Goal: Task Accomplishment & Management: Complete application form

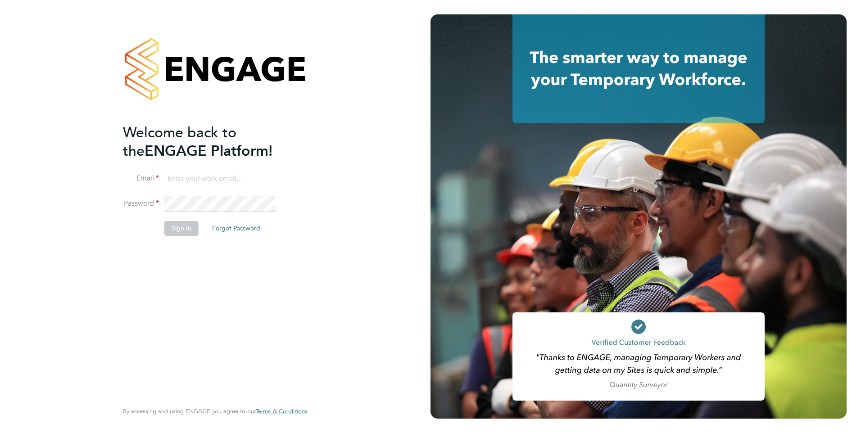
type input "[EMAIL_ADDRESS][PERSON_NAME][DOMAIN_NAME]"
click at [362, 273] on div "Welcome back to the ENGAGE Platform! Email [EMAIL_ADDRESS][PERSON_NAME][DOMAIN_…" at bounding box center [215, 216] width 431 height 433
click at [179, 231] on button "Sign In" at bounding box center [181, 228] width 34 height 14
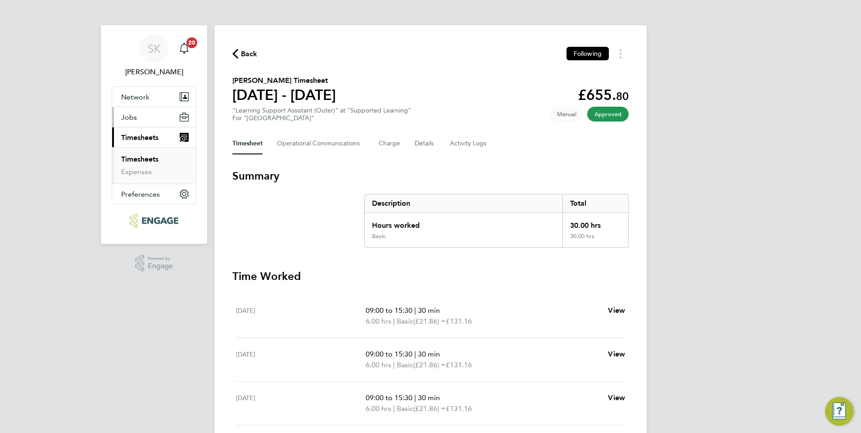
click at [133, 120] on span "Jobs" at bounding box center [129, 117] width 16 height 9
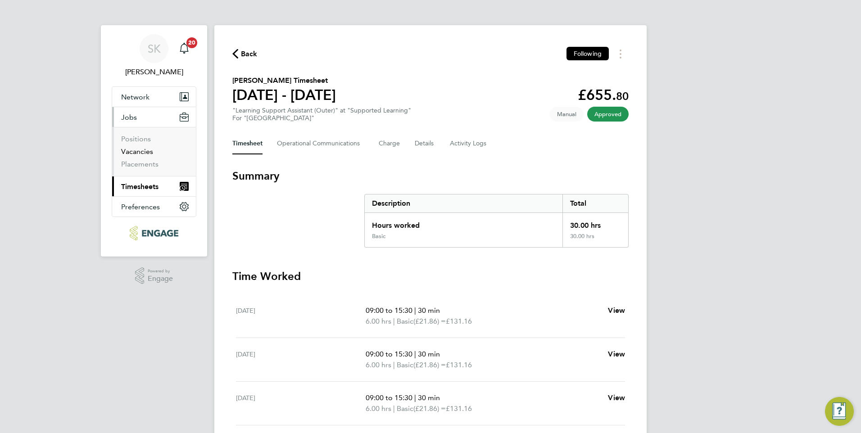
click at [141, 149] on link "Vacancies" at bounding box center [137, 151] width 32 height 9
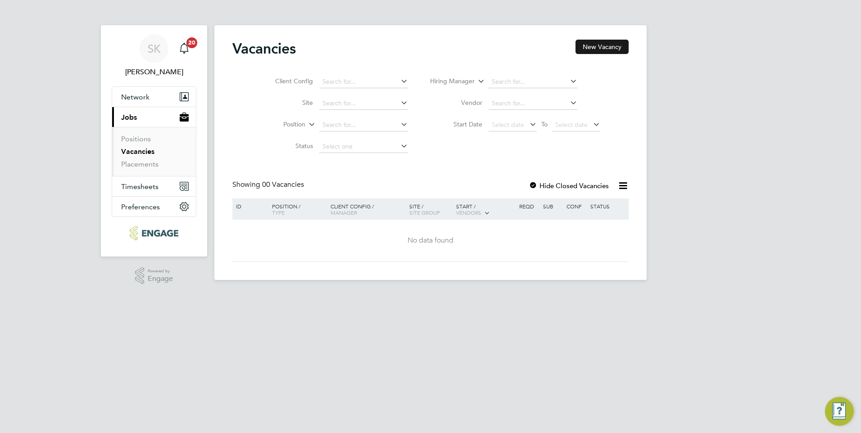
click at [608, 46] on button "New Vacancy" at bounding box center [602, 47] width 53 height 14
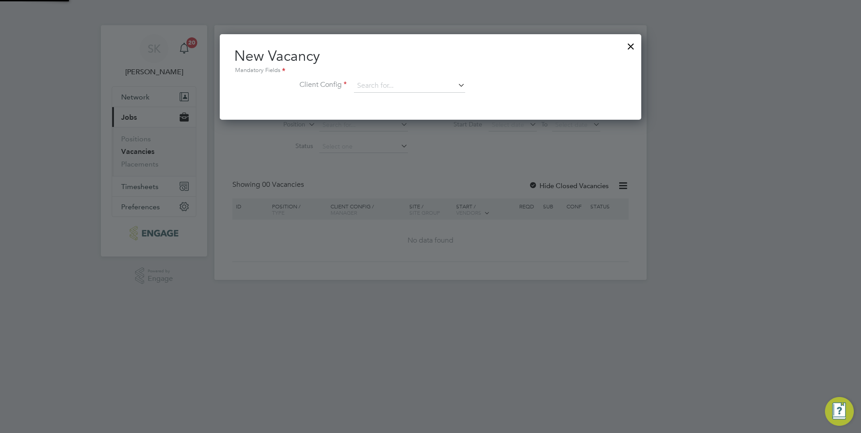
scroll to position [86, 422]
click at [456, 88] on icon at bounding box center [456, 85] width 0 height 13
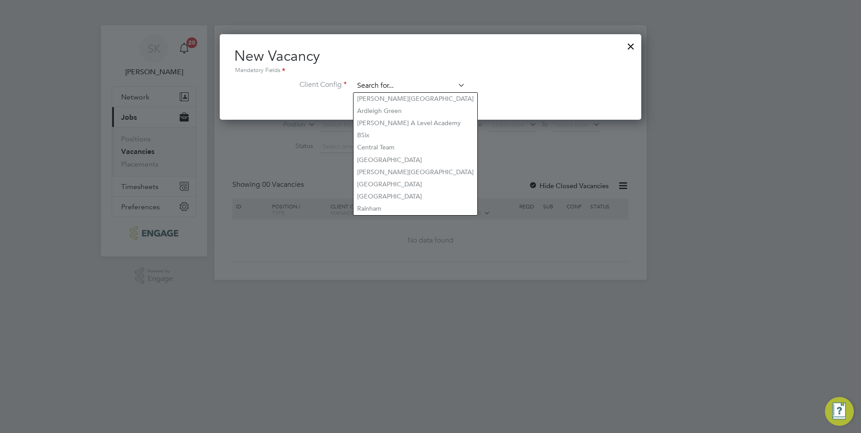
click at [388, 82] on input at bounding box center [409, 86] width 111 height 14
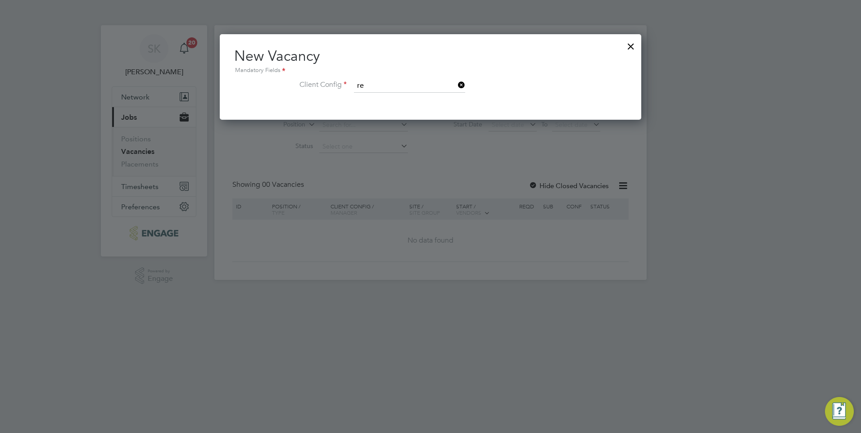
click at [392, 133] on li "Re [GEOGRAPHIC_DATA]" at bounding box center [410, 135] width 112 height 12
type input "[GEOGRAPHIC_DATA]"
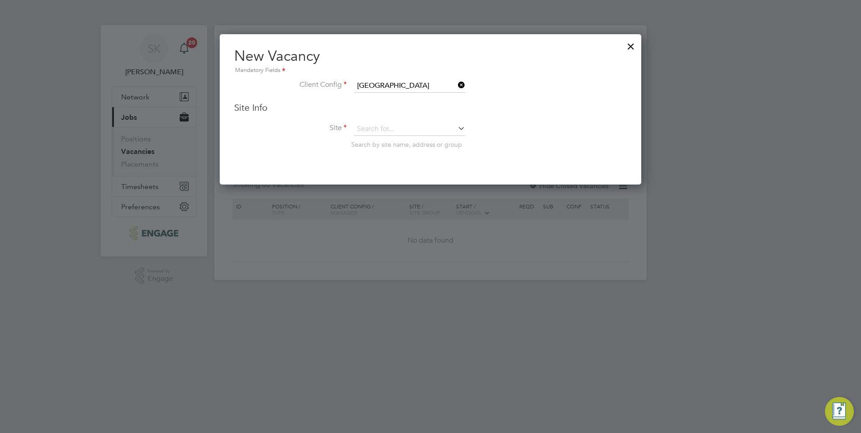
click at [456, 132] on icon at bounding box center [456, 128] width 0 height 13
click at [397, 141] on li "Supp orted Learning" at bounding box center [410, 142] width 112 height 12
type input "Supported Learning"
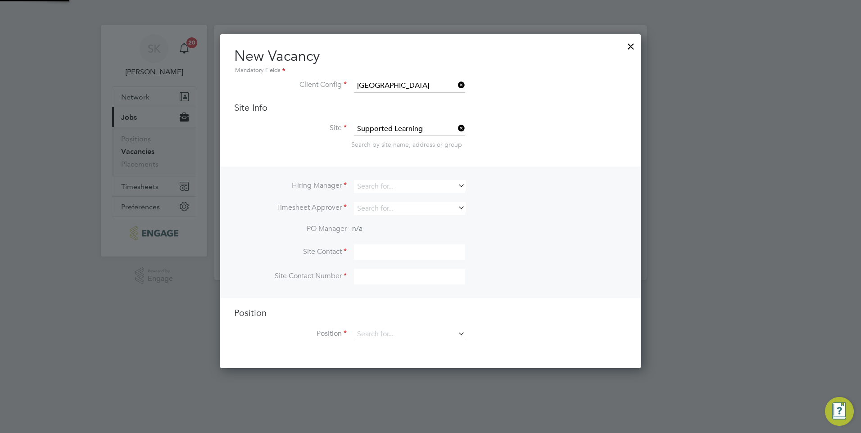
scroll to position [335, 422]
click at [456, 187] on icon at bounding box center [456, 185] width 0 height 13
click at [419, 201] on li "Rac hel Johnson" at bounding box center [410, 199] width 112 height 12
type input "Rachel Johnson"
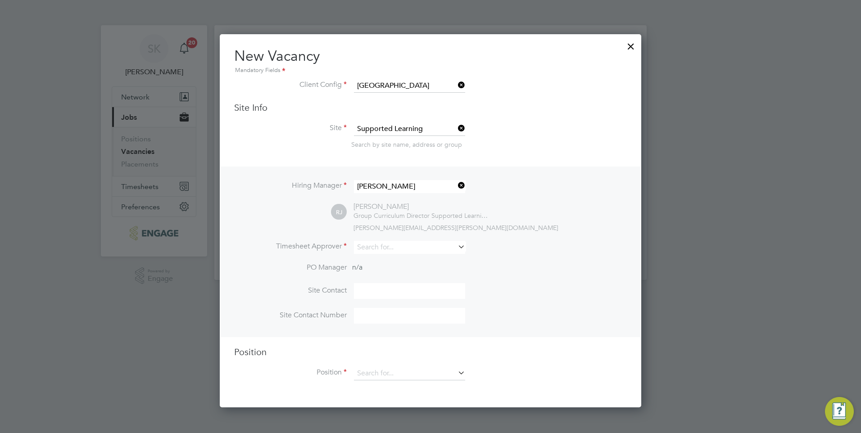
click at [466, 247] on li "Timesheet Approver" at bounding box center [430, 252] width 393 height 22
click at [430, 245] on input at bounding box center [409, 247] width 111 height 13
click at [397, 257] on li "Shee ba Kurian" at bounding box center [426, 260] width 144 height 12
type input "Sheeba Kurian"
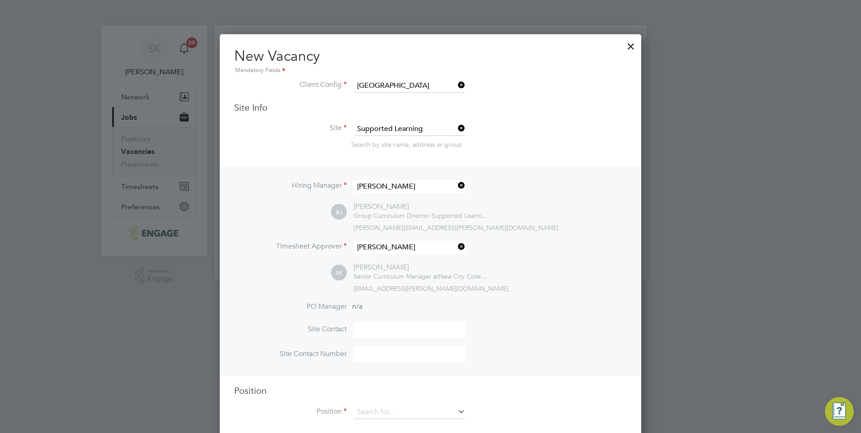
click at [359, 328] on input at bounding box center [409, 330] width 111 height 16
type input "Sheeba Kurian"
click at [373, 358] on input at bounding box center [409, 355] width 111 height 16
type input "02085487479"
click at [710, 263] on div at bounding box center [430, 216] width 861 height 433
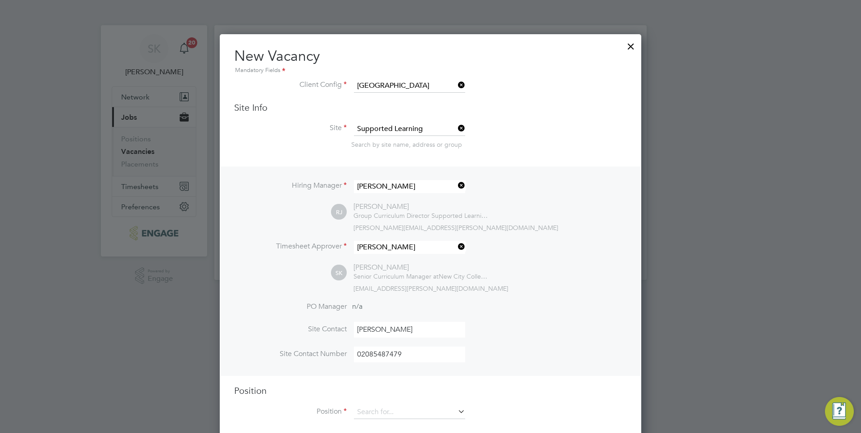
scroll to position [14, 0]
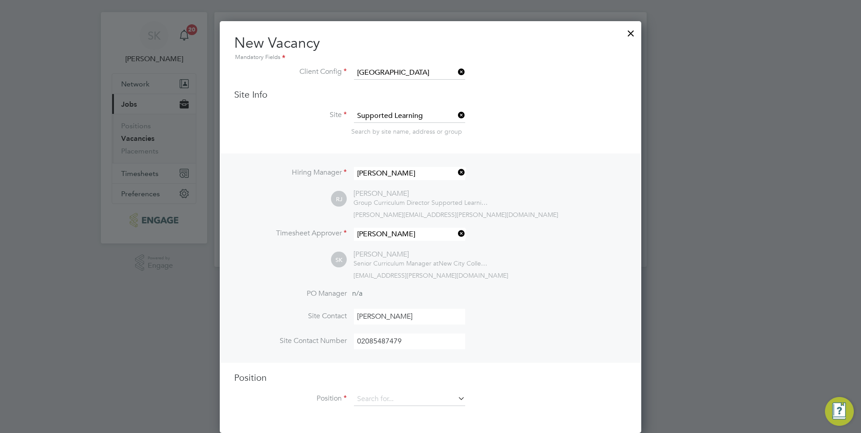
click at [456, 395] on icon at bounding box center [456, 398] width 0 height 13
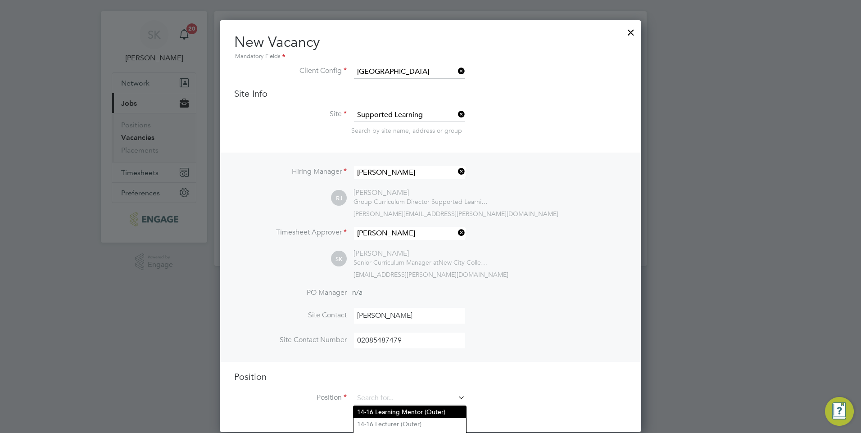
click at [486, 402] on li "Position" at bounding box center [430, 403] width 393 height 23
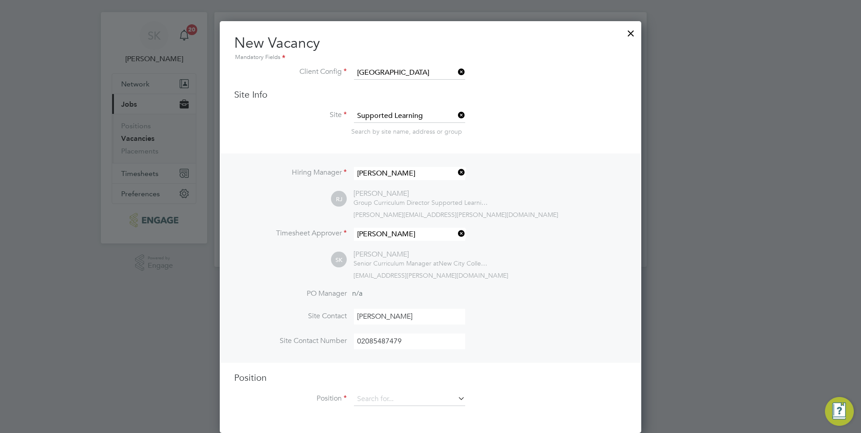
drag, startPoint x: 861, startPoint y: 213, endPoint x: 862, endPoint y: 268, distance: 55.0
click at [861, 268] on html "SK Sheeba Kurian Notifications 20 Applications: Network Sites Workers Current p…" at bounding box center [430, 134] width 861 height 295
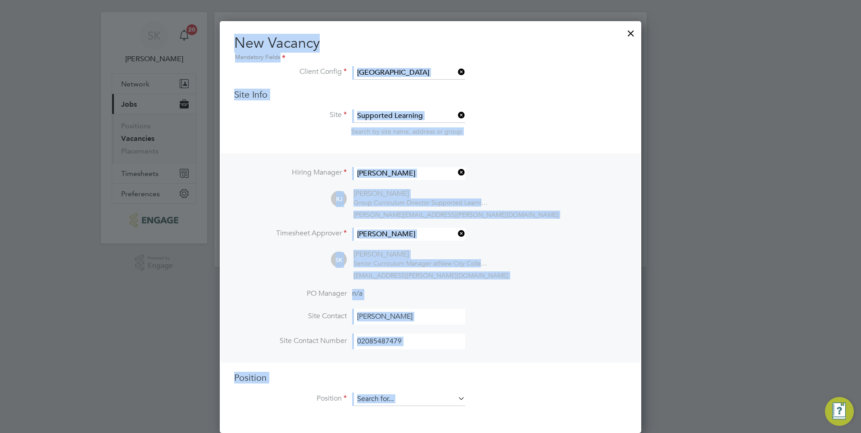
click at [625, 48] on h2 "New Vacancy Mandatory Fields" at bounding box center [430, 48] width 393 height 29
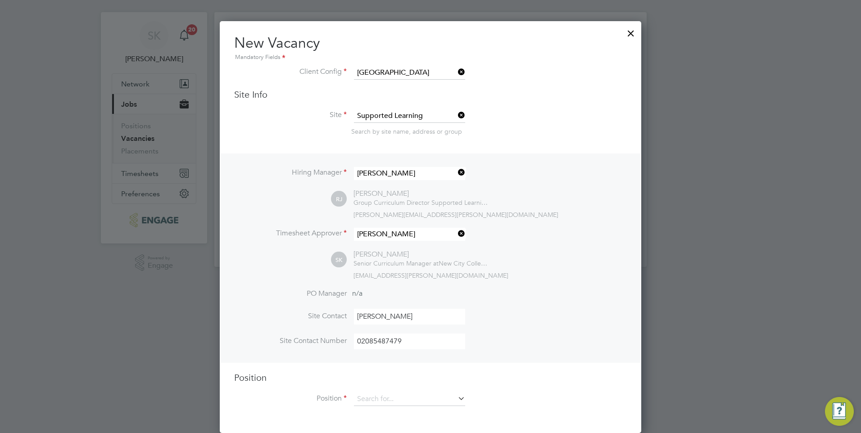
click at [456, 402] on icon at bounding box center [456, 398] width 0 height 13
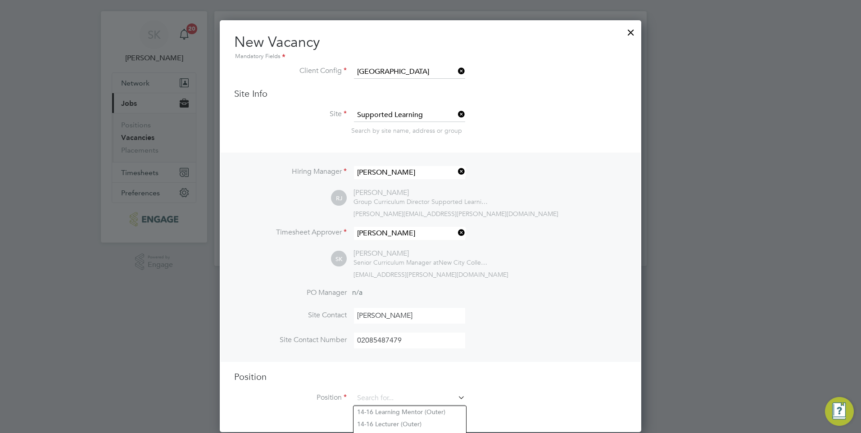
click at [433, 340] on input "02085487479" at bounding box center [409, 341] width 111 height 16
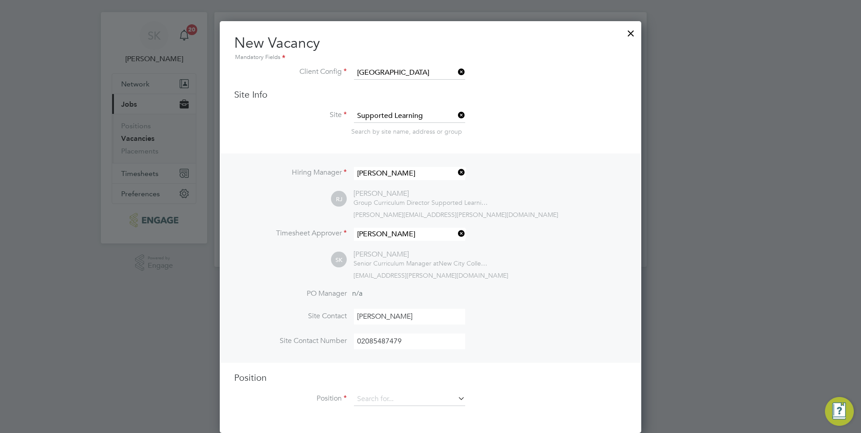
click at [509, 401] on li "Position" at bounding box center [430, 404] width 393 height 23
click at [637, 345] on div "Hiring Manager Rachel Johnson RJ Rachel Johnson Group Curriculum Director Suppo…" at bounding box center [431, 258] width 420 height 209
click at [855, 104] on div at bounding box center [430, 216] width 861 height 433
click at [861, 103] on html "SK Sheeba Kurian Notifications 20 Applications: Network Sites Workers Current p…" at bounding box center [430, 134] width 861 height 295
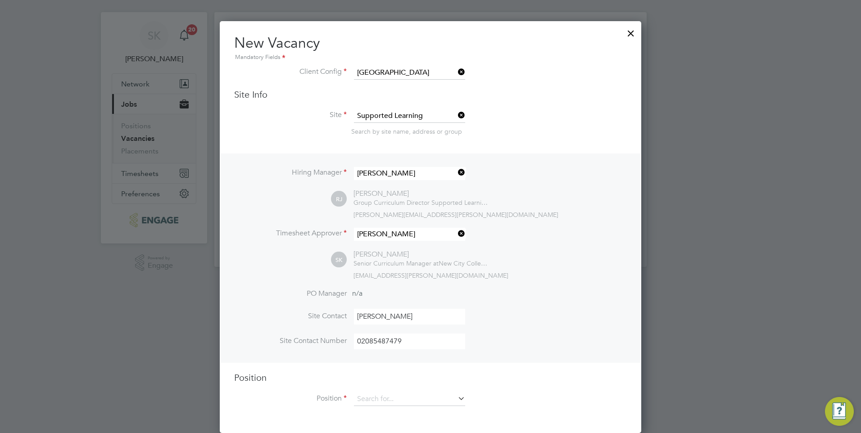
click at [456, 397] on icon at bounding box center [456, 398] width 0 height 13
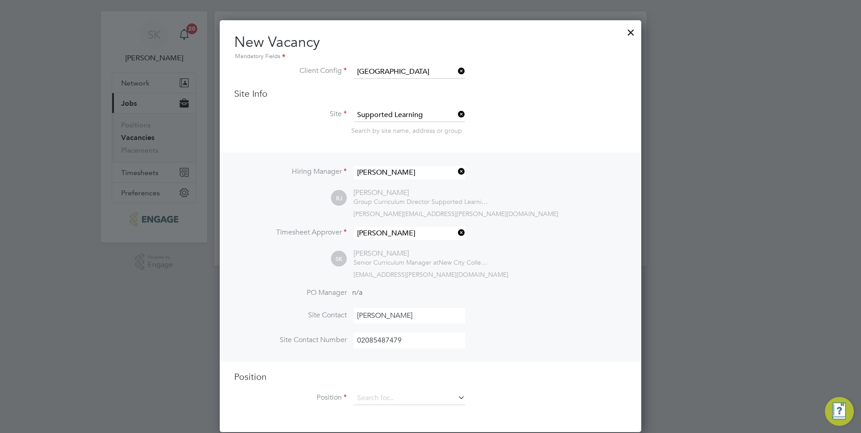
click at [659, 308] on div at bounding box center [430, 216] width 861 height 433
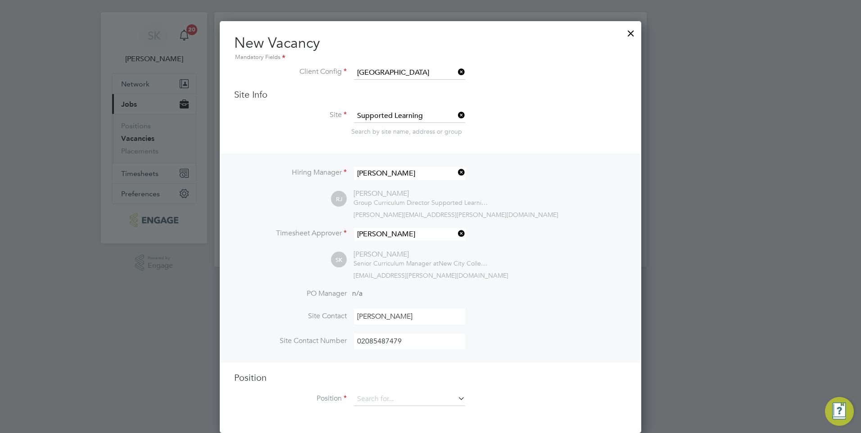
drag, startPoint x: 861, startPoint y: 90, endPoint x: 862, endPoint y: 112, distance: 21.7
click at [861, 112] on html "SK Sheeba Kurian Notifications 20 Applications: Network Sites Workers Current p…" at bounding box center [430, 134] width 861 height 295
click at [393, 38] on h2 "New Vacancy Mandatory Fields" at bounding box center [430, 48] width 393 height 29
click at [456, 400] on icon at bounding box center [456, 398] width 0 height 13
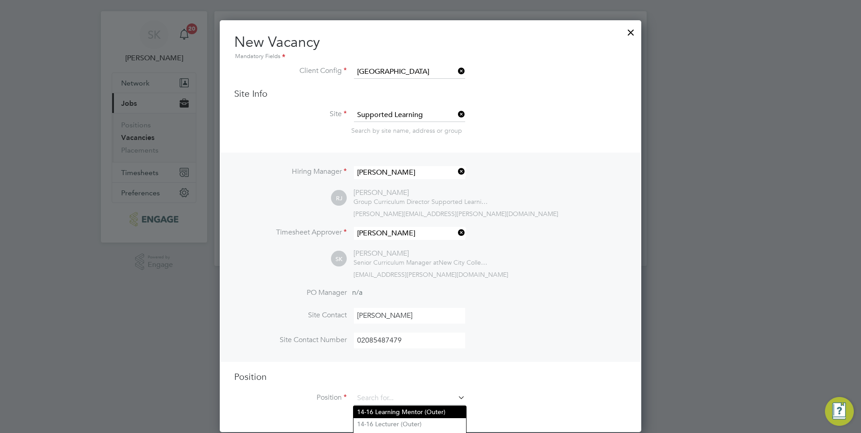
click at [431, 414] on li "14-16 Learning Mentor (Outer)" at bounding box center [410, 412] width 113 height 12
type input "14-16 Learning Mentor (Outer)"
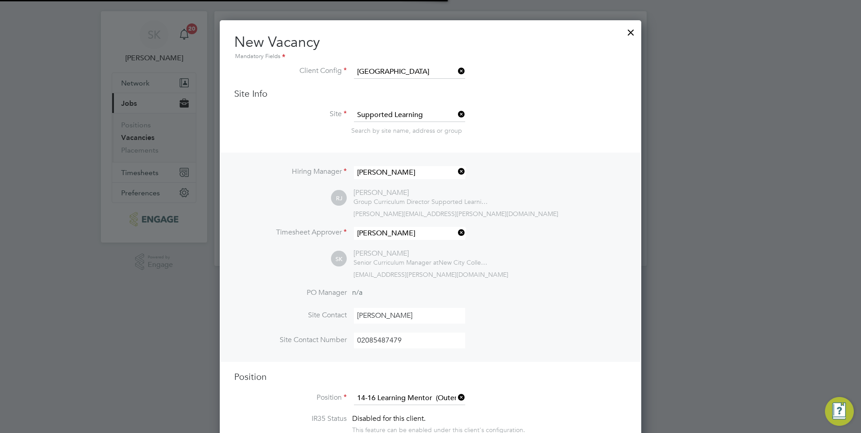
type textarea "PURPOSE OF JOB: • To work as part of a team supporting learners who have additi…"
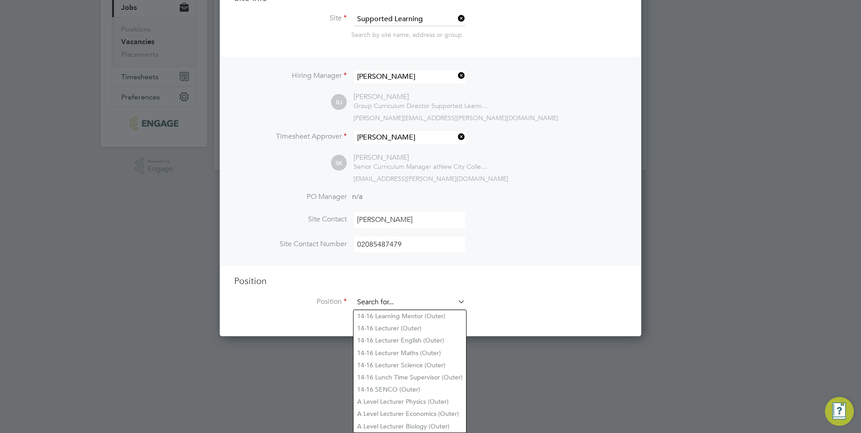
scroll to position [105, 0]
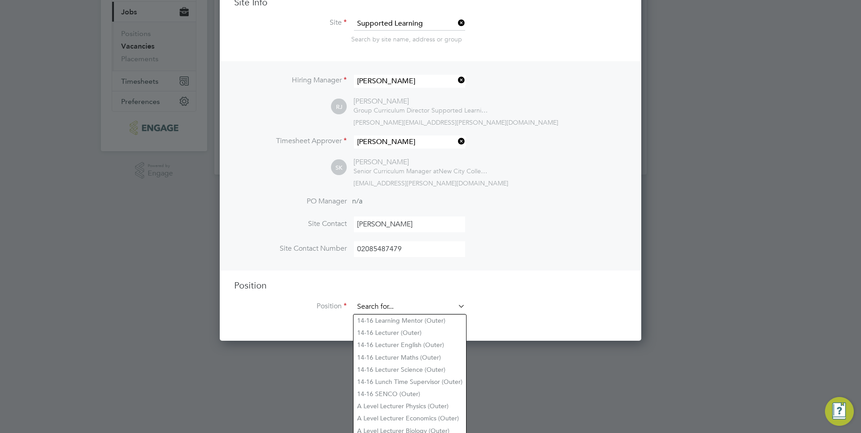
click at [393, 144] on ng-template "Hiring Manager Rachel Johnson RJ Rachel Johnson Group Curriculum Director Suppo…" at bounding box center [430, 192] width 393 height 262
click at [381, 308] on input at bounding box center [409, 307] width 111 height 14
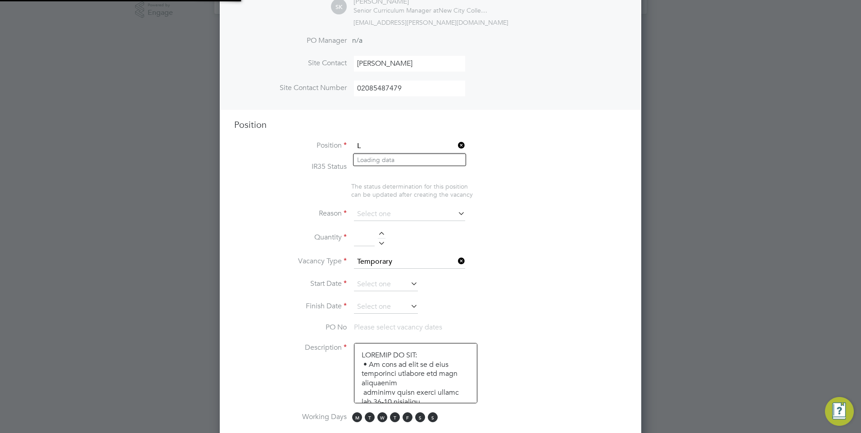
scroll to position [27, 47]
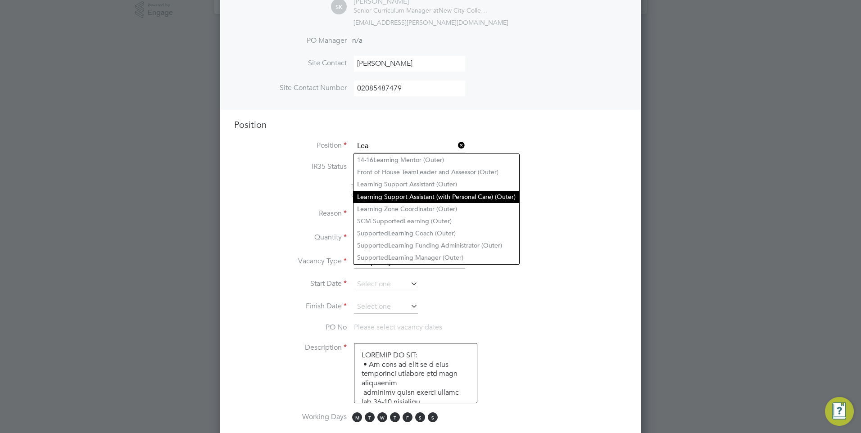
click at [421, 194] on li "Lea rning Support Assistant (with Personal Care) (Outer)" at bounding box center [437, 197] width 166 height 12
type input "Learning Support Assistant (with Personal Care) (Outer)"
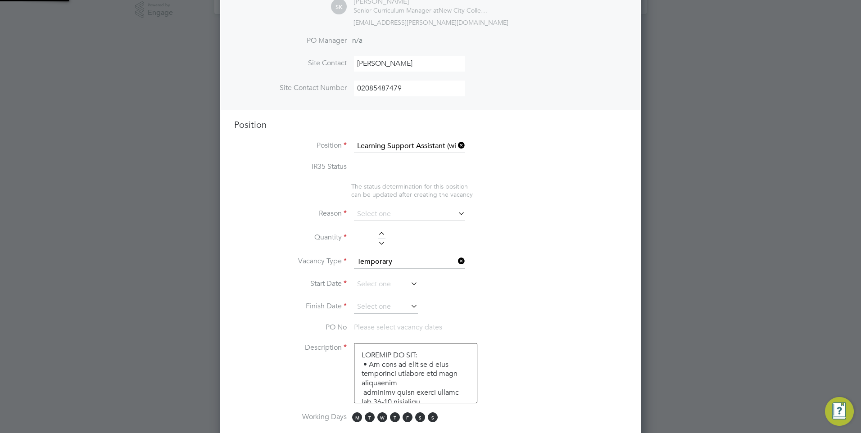
type textarea "PURPOSE OF JOB: • To work as part of the Supported Learning Team to support and…"
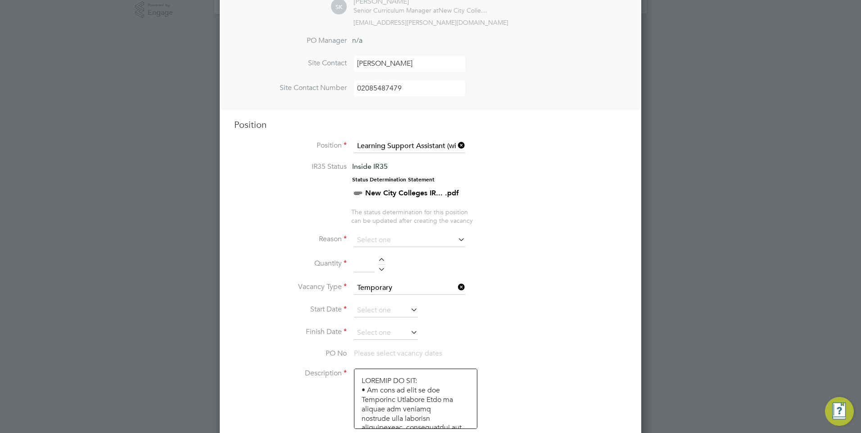
click at [456, 239] on icon at bounding box center [456, 239] width 0 height 13
click at [456, 236] on icon at bounding box center [456, 239] width 0 height 13
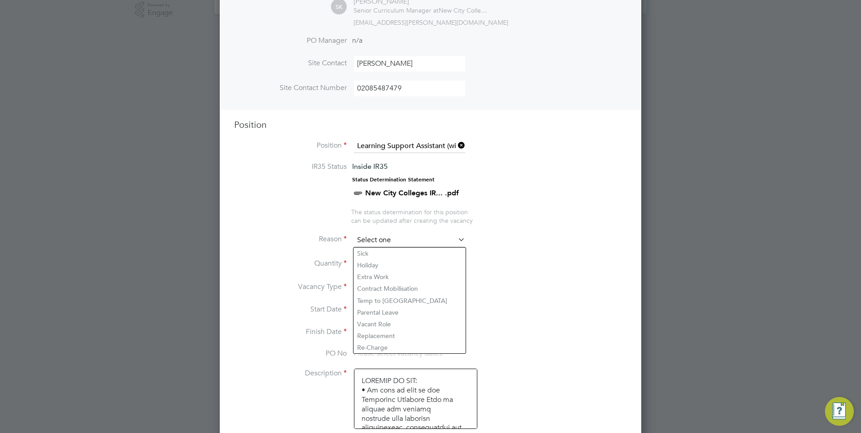
click at [407, 238] on input at bounding box center [409, 241] width 111 height 14
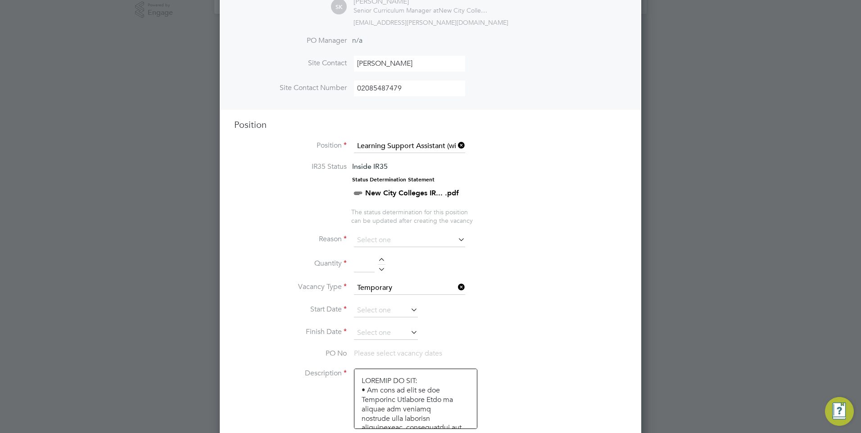
click at [392, 335] on li "Replacement" at bounding box center [410, 336] width 112 height 12
type input "Replacement"
click at [366, 269] on input at bounding box center [364, 264] width 21 height 16
type input "1"
click at [406, 290] on input at bounding box center [409, 288] width 111 height 14
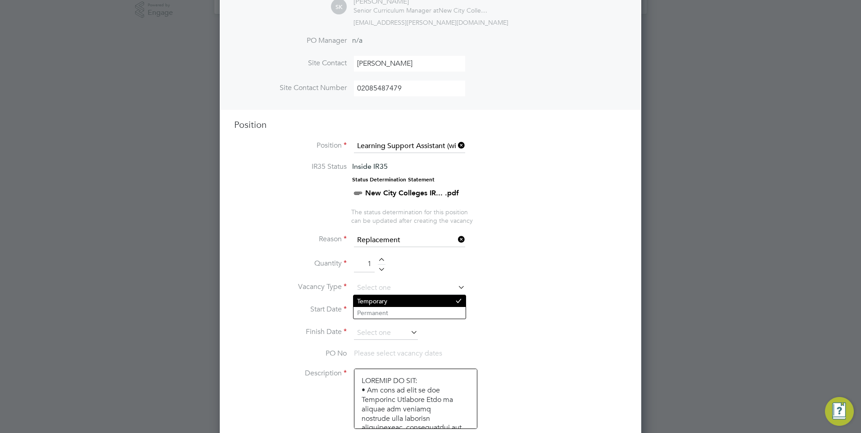
click at [391, 303] on li "Temporary" at bounding box center [410, 301] width 112 height 12
type input "Temporary"
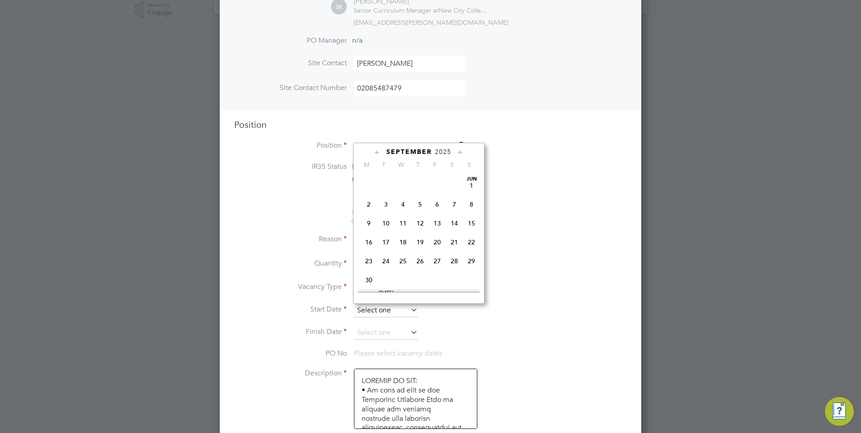
click at [385, 312] on input at bounding box center [386, 311] width 64 height 14
click at [368, 242] on span "29" at bounding box center [368, 233] width 17 height 17
type input "29 Sep 2025"
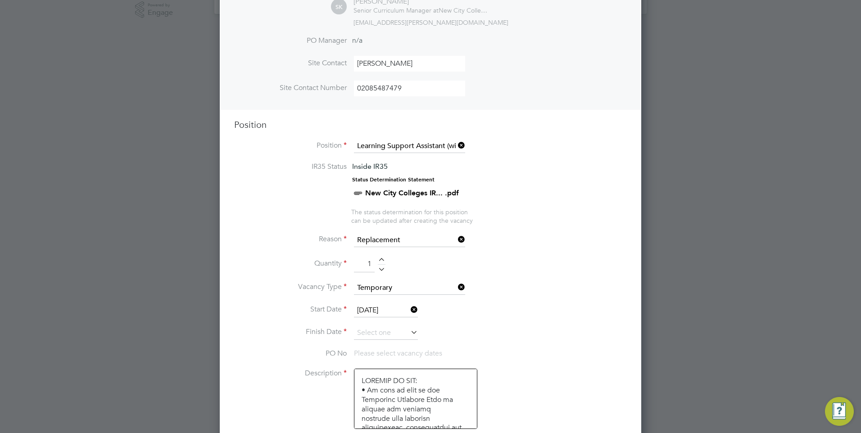
click at [409, 333] on icon at bounding box center [409, 332] width 0 height 13
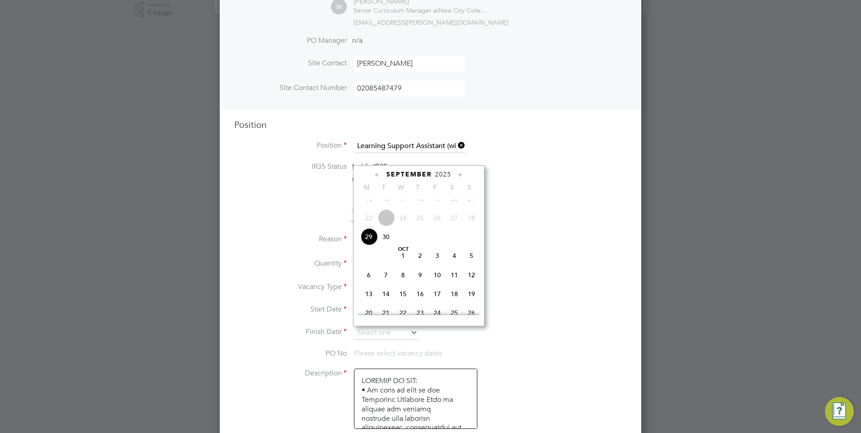
click at [458, 177] on icon at bounding box center [460, 175] width 9 height 10
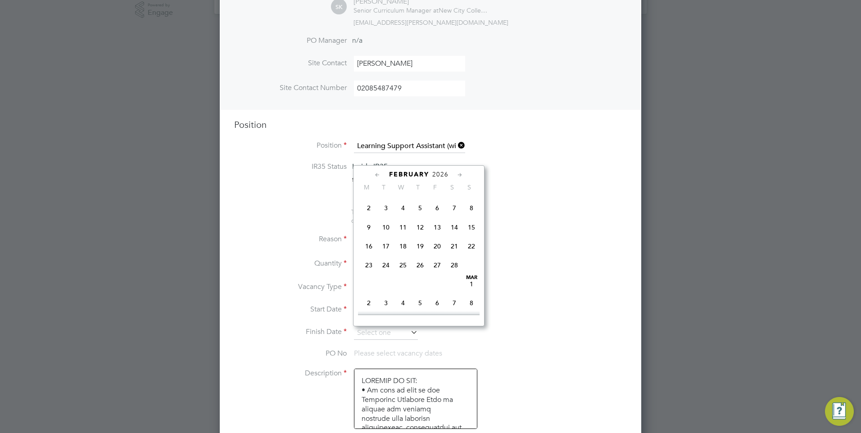
click at [458, 177] on icon at bounding box center [460, 175] width 9 height 10
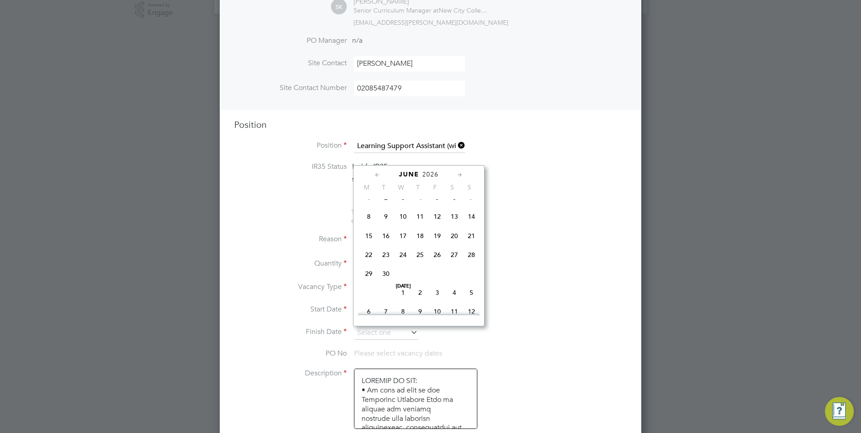
scroll to position [1285, 0]
click at [440, 204] on span "3" at bounding box center [437, 195] width 17 height 17
type input "03 Jul 2026"
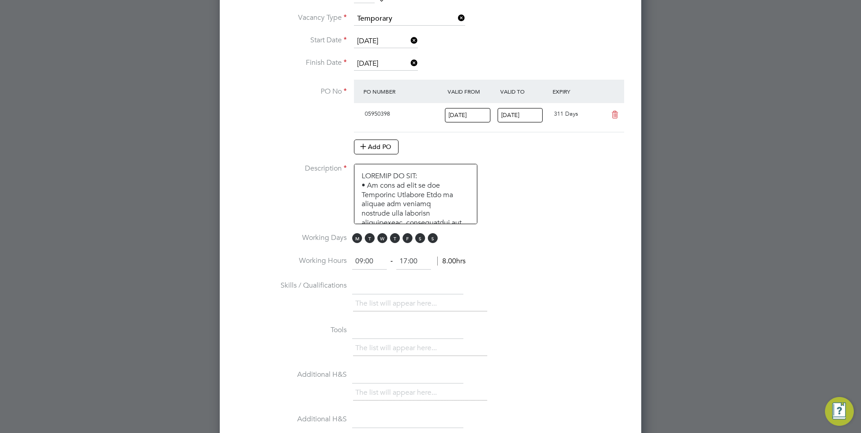
scroll to position [536, 0]
click at [401, 262] on input "17:00" at bounding box center [413, 261] width 35 height 16
drag, startPoint x: 573, startPoint y: 279, endPoint x: 574, endPoint y: 295, distance: 15.8
click at [574, 295] on ng-container "IR35 Status Inside IR35 Status Determination Statement New City Colleges IR... …" at bounding box center [430, 210] width 393 height 637
click at [412, 303] on li "The list will appear here..." at bounding box center [397, 303] width 85 height 12
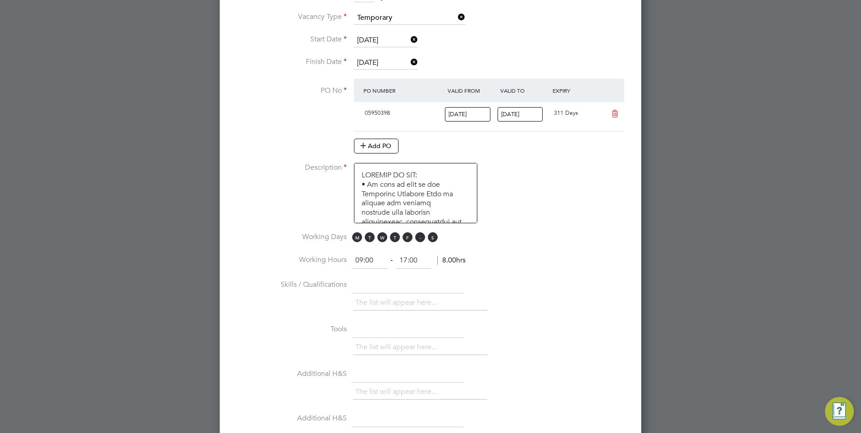
click at [418, 237] on span "S" at bounding box center [420, 237] width 10 height 10
click at [431, 237] on span "S" at bounding box center [433, 237] width 10 height 10
click at [425, 306] on li "The list will appear here..." at bounding box center [397, 303] width 85 height 12
click at [385, 337] on input "text" at bounding box center [407, 330] width 111 height 16
drag, startPoint x: 557, startPoint y: 151, endPoint x: 560, endPoint y: 181, distance: 29.4
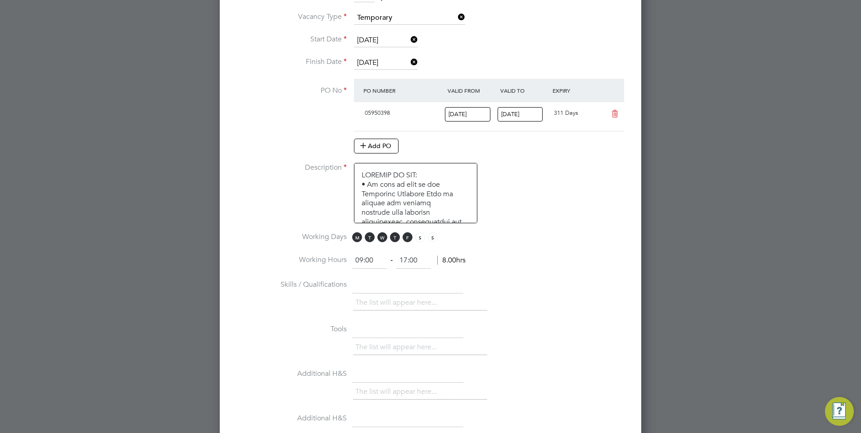
click at [560, 181] on ng-container "IR35 Status Inside IR35 Status Determination Statement New City Colleges IR... …" at bounding box center [430, 210] width 393 height 637
drag, startPoint x: 560, startPoint y: 181, endPoint x: 602, endPoint y: 228, distance: 63.5
click at [602, 228] on li "Description" at bounding box center [430, 197] width 393 height 69
click at [408, 421] on input "text" at bounding box center [407, 419] width 111 height 16
drag, startPoint x: 861, startPoint y: 199, endPoint x: 737, endPoint y: 248, distance: 133.1
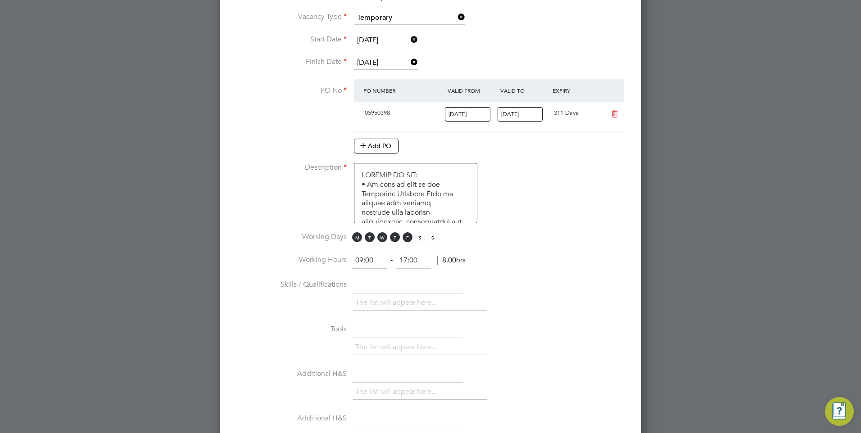
click at [856, 239] on div at bounding box center [430, 216] width 861 height 433
click at [409, 62] on icon at bounding box center [409, 62] width 0 height 13
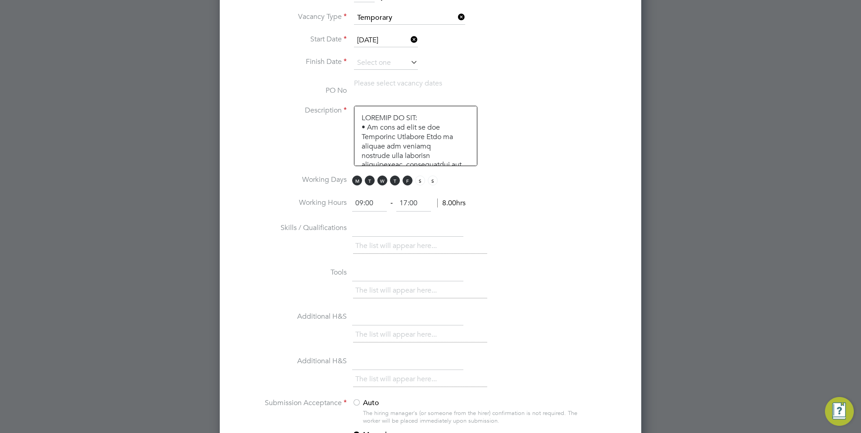
scroll to position [1386, 422]
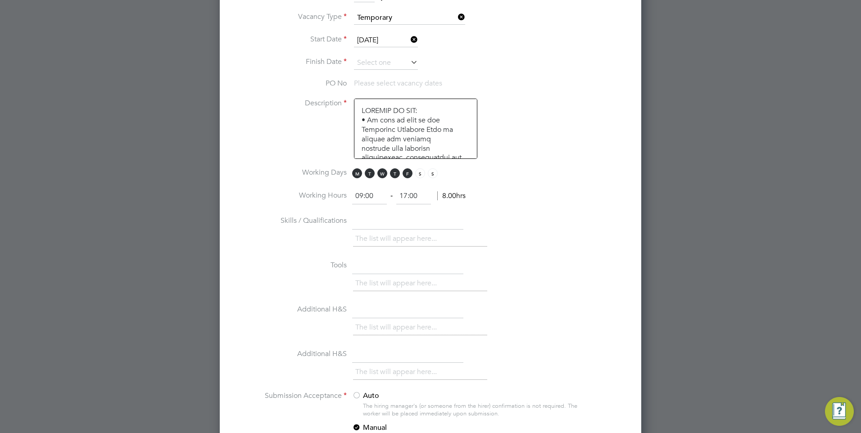
click at [409, 61] on icon at bounding box center [409, 62] width 0 height 13
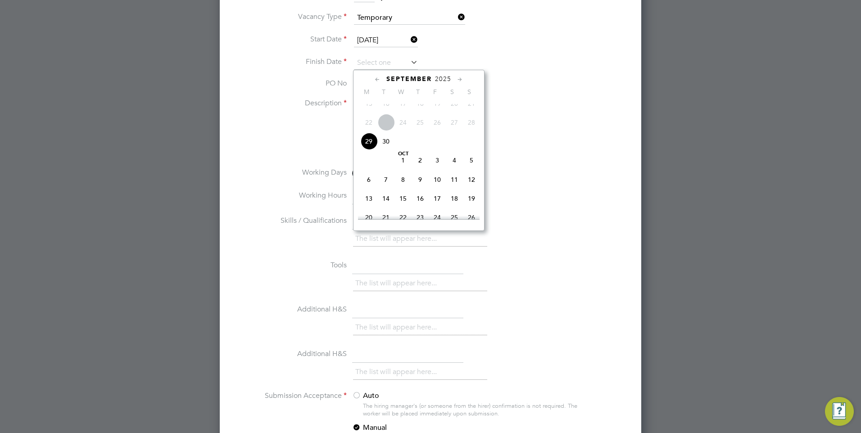
click at [460, 80] on icon at bounding box center [460, 80] width 9 height 10
click at [460, 77] on icon at bounding box center [460, 80] width 9 height 10
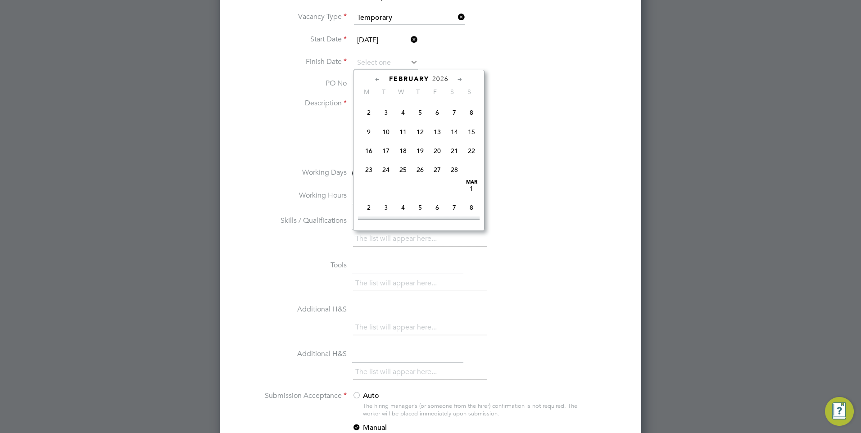
click at [460, 77] on icon at bounding box center [460, 80] width 9 height 10
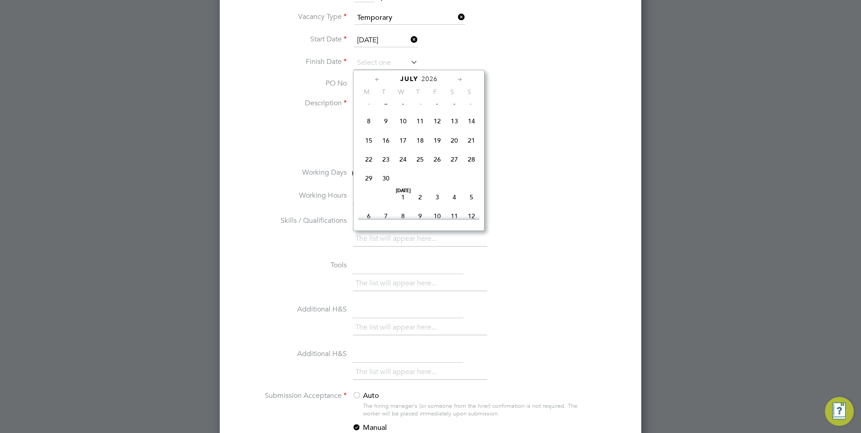
scroll to position [1285, 0]
click at [440, 109] on span "3" at bounding box center [437, 99] width 17 height 17
type input "03 Jul 2026"
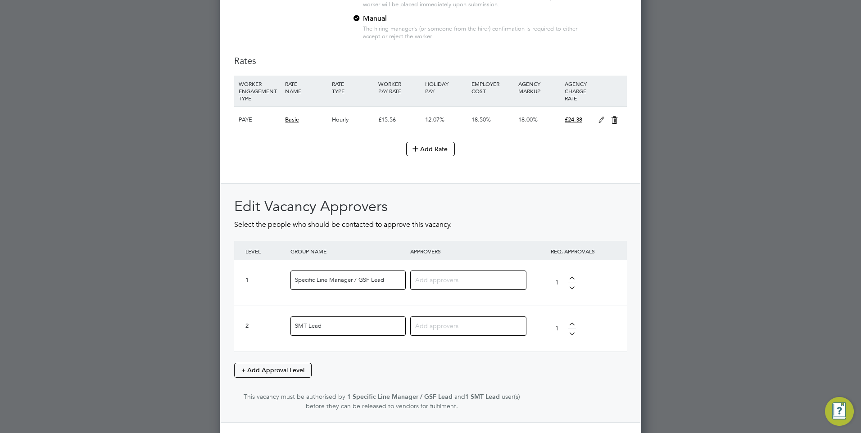
scroll to position [1050, 0]
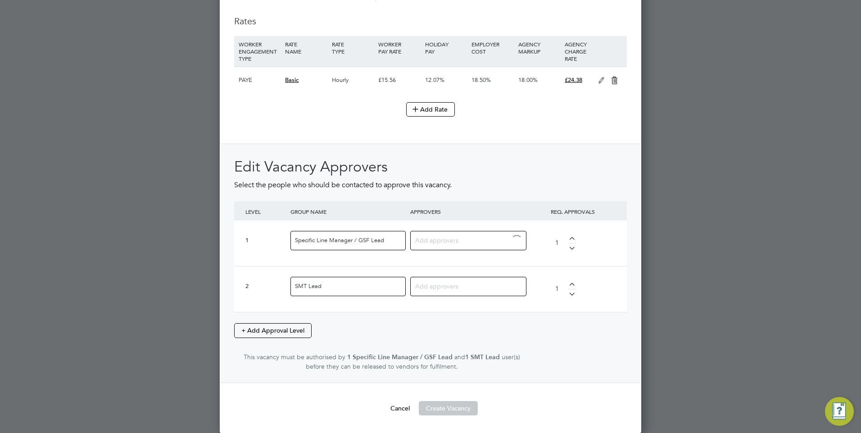
click at [435, 242] on input at bounding box center [465, 240] width 100 height 12
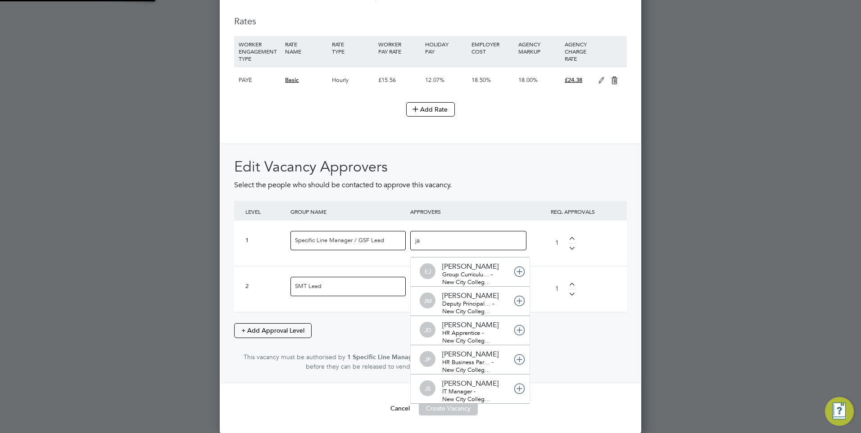
scroll to position [0, 0]
type input "jac"
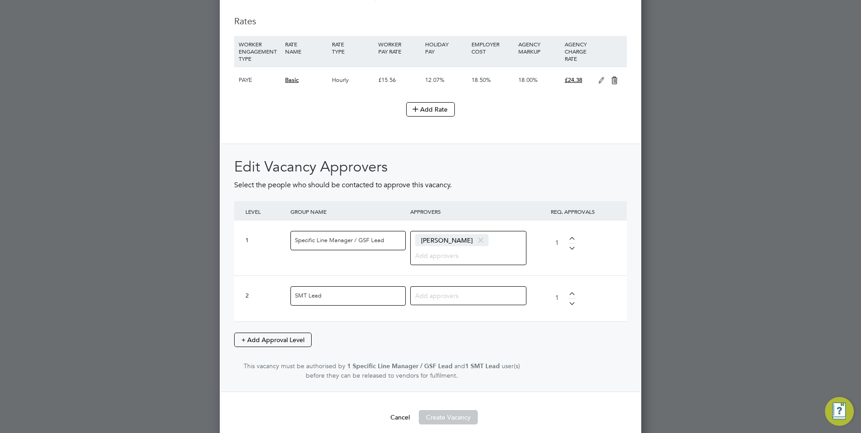
click at [424, 292] on input at bounding box center [465, 296] width 100 height 12
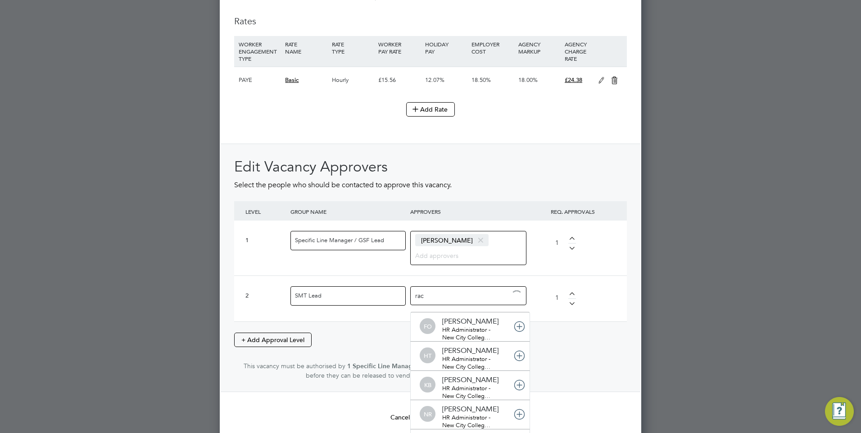
type input "rach"
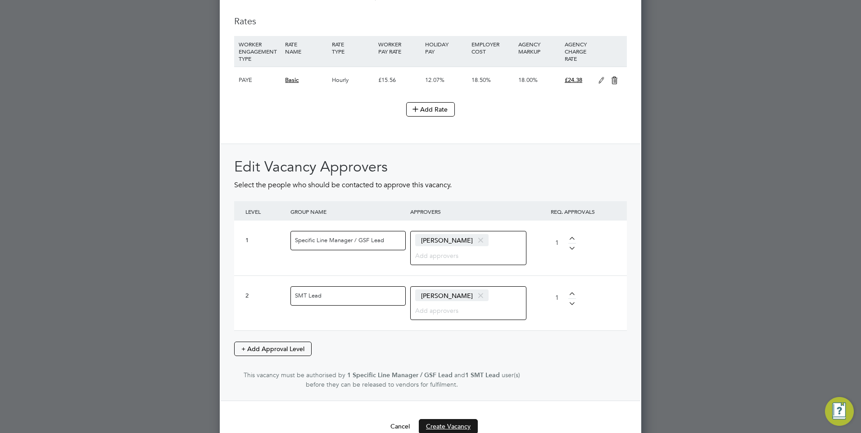
click at [445, 424] on button "Create Vacancy" at bounding box center [448, 426] width 59 height 14
